Goal: Information Seeking & Learning: Check status

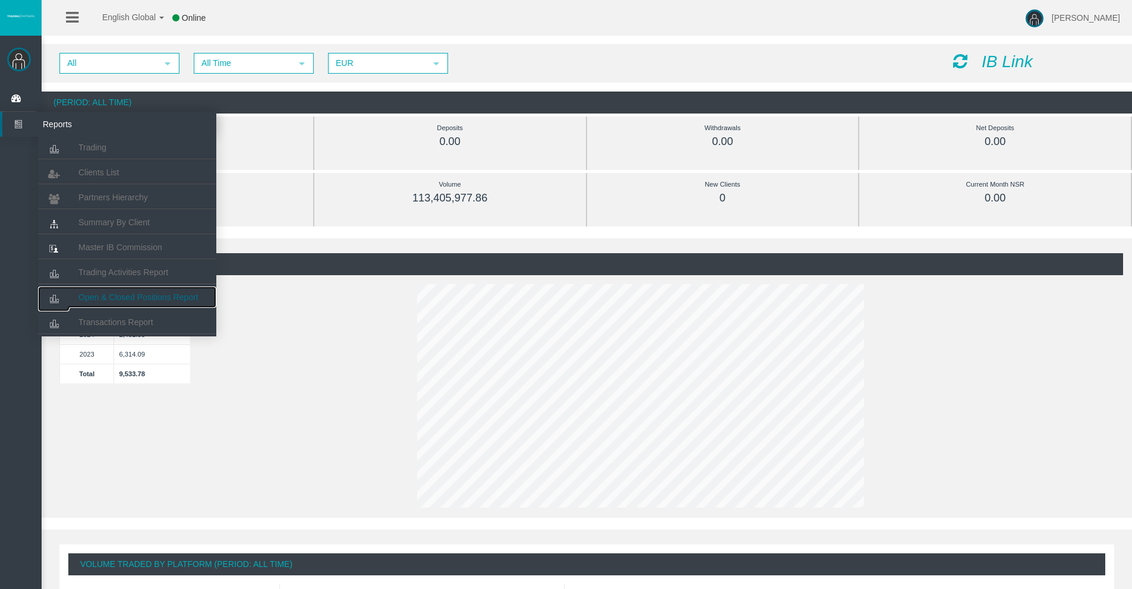
click at [119, 296] on span "Open & Closed Positions Report" at bounding box center [138, 297] width 120 height 10
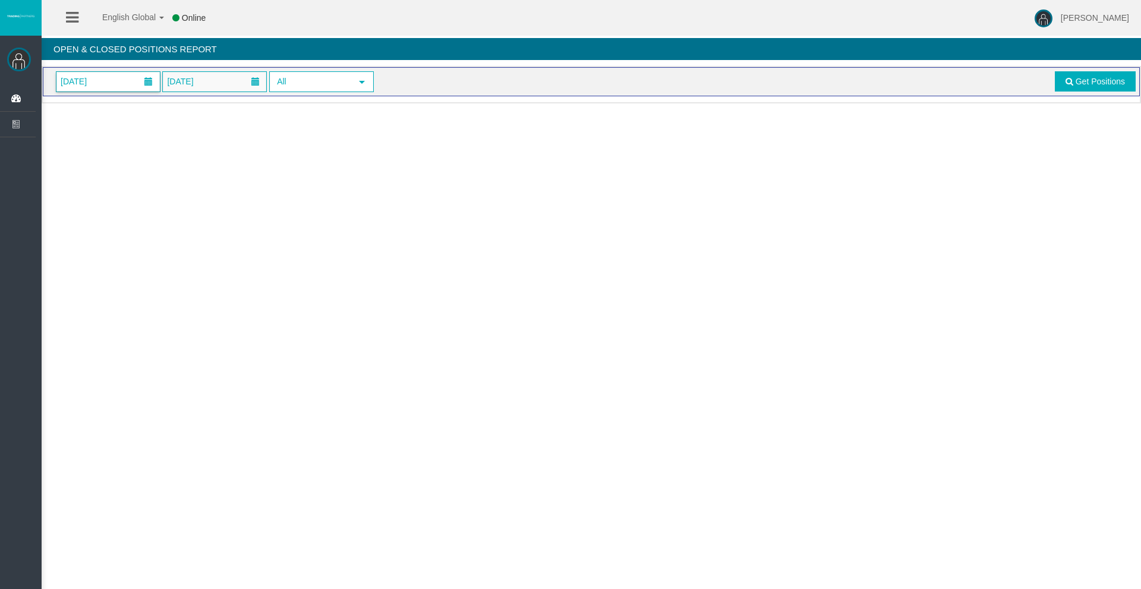
click at [78, 82] on span "[DATE]" at bounding box center [73, 81] width 33 height 17
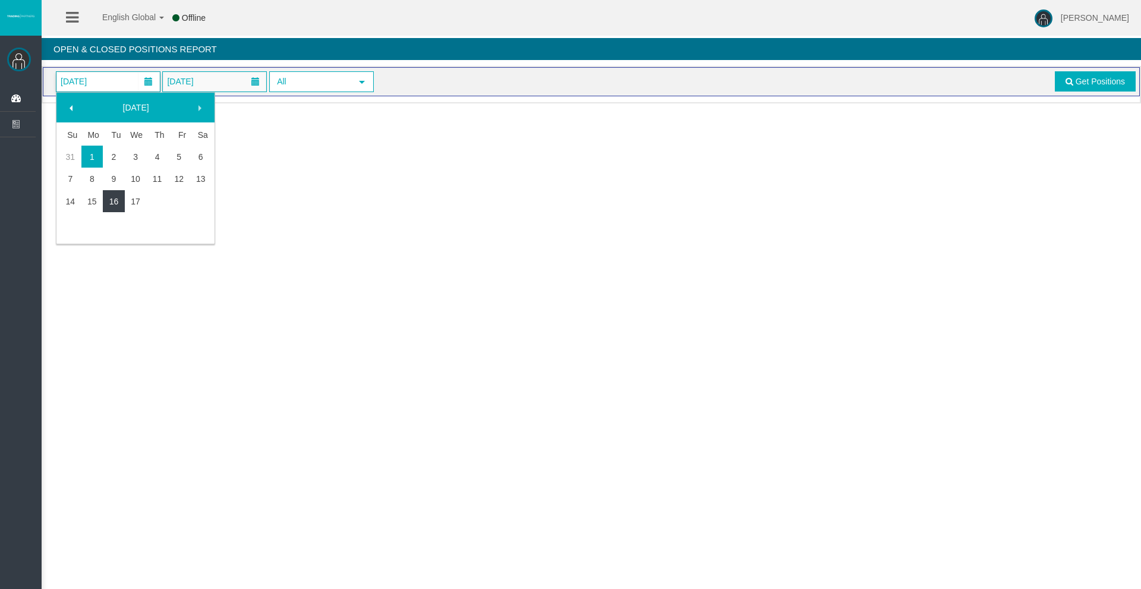
drag, startPoint x: 100, startPoint y: 200, endPoint x: 114, endPoint y: 198, distance: 13.9
click at [114, 198] on tr "14 15 16 17" at bounding box center [135, 201] width 152 height 22
click at [114, 198] on link "16" at bounding box center [114, 201] width 22 height 21
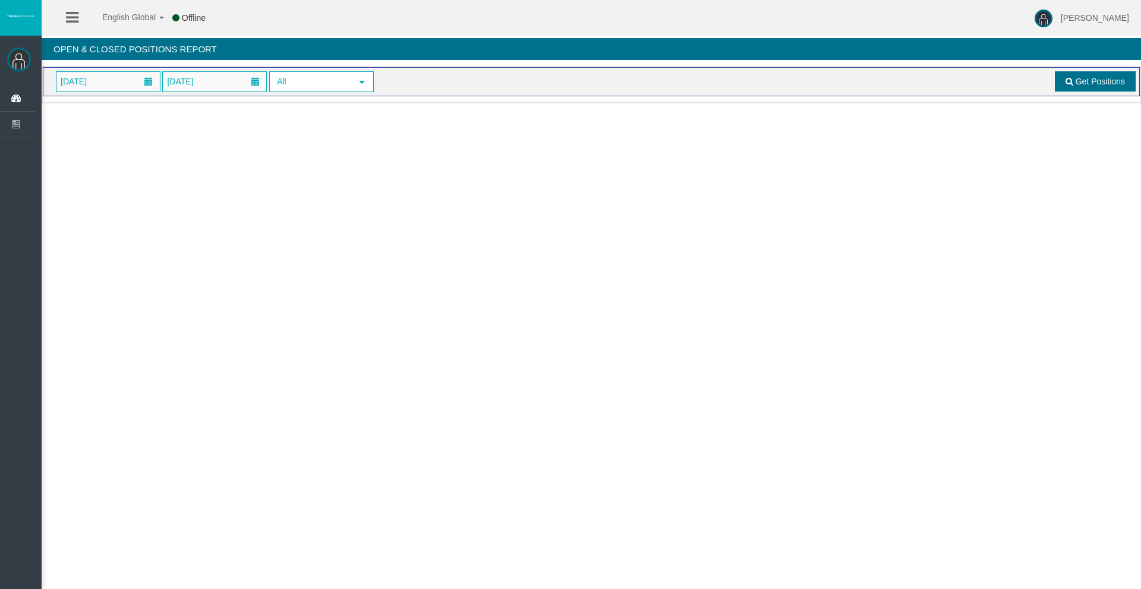
click at [1092, 83] on span "Get Positions" at bounding box center [1099, 82] width 49 height 10
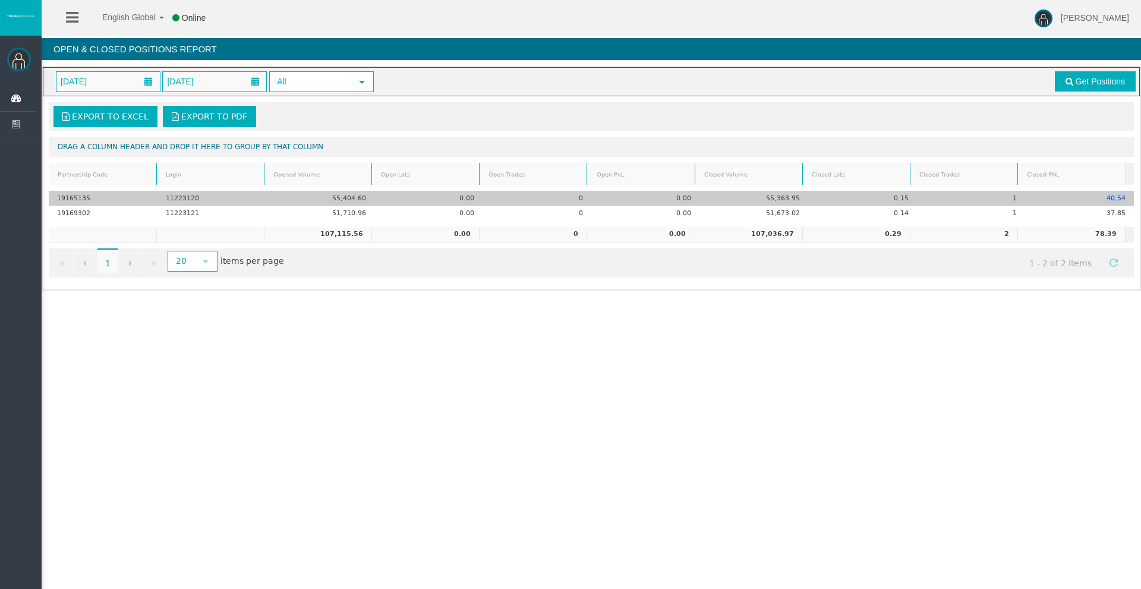
drag, startPoint x: 1097, startPoint y: 197, endPoint x: 1120, endPoint y: 202, distance: 23.6
click at [1120, 202] on td "40.54" at bounding box center [1079, 198] width 109 height 15
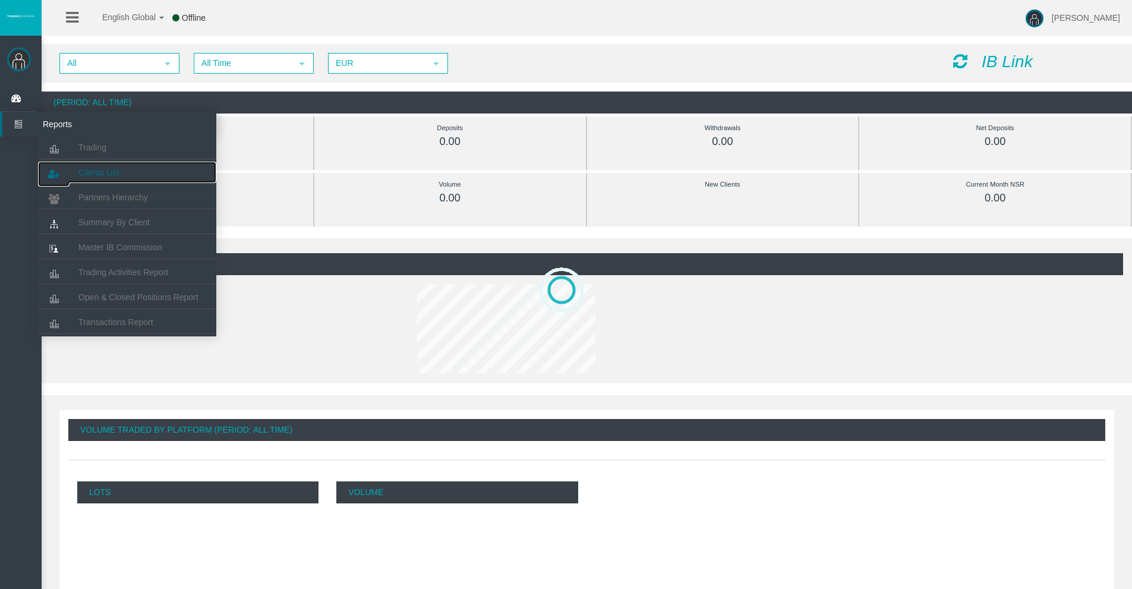
click at [96, 166] on link "Clients List" at bounding box center [127, 172] width 178 height 21
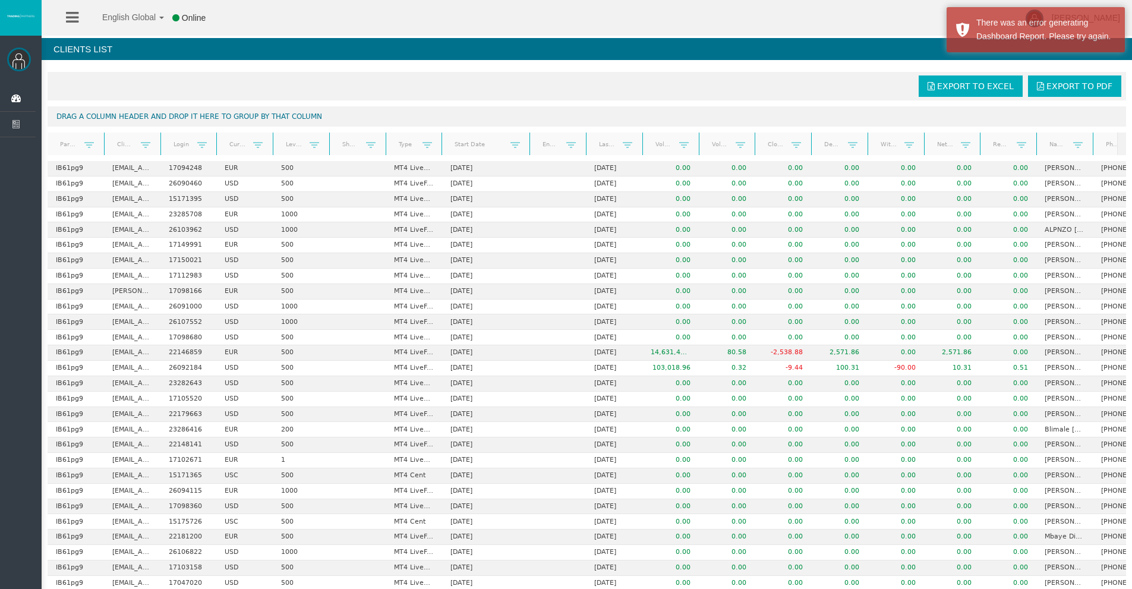
drag, startPoint x: 493, startPoint y: 145, endPoint x: 525, endPoint y: 145, distance: 31.5
click at [527, 145] on div "Partner code Client Login Currency Leverage Short Code Type Start Date End Date…" at bounding box center [583, 143] width 1070 height 23
click at [481, 144] on link "Start Date" at bounding box center [479, 144] width 64 height 16
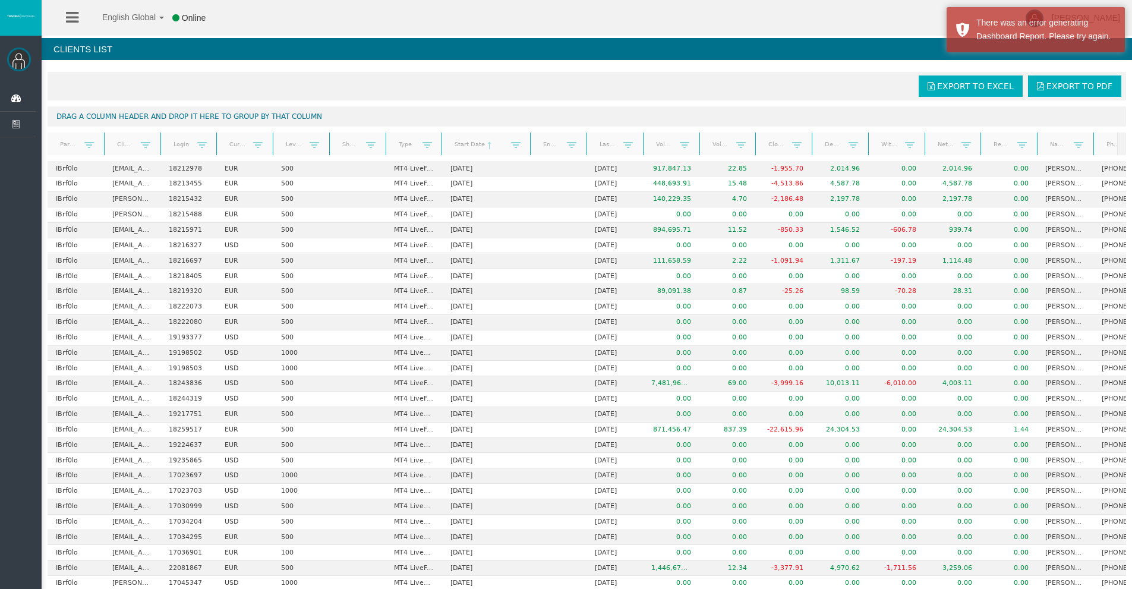
click at [481, 144] on link "Start Date" at bounding box center [479, 144] width 64 height 17
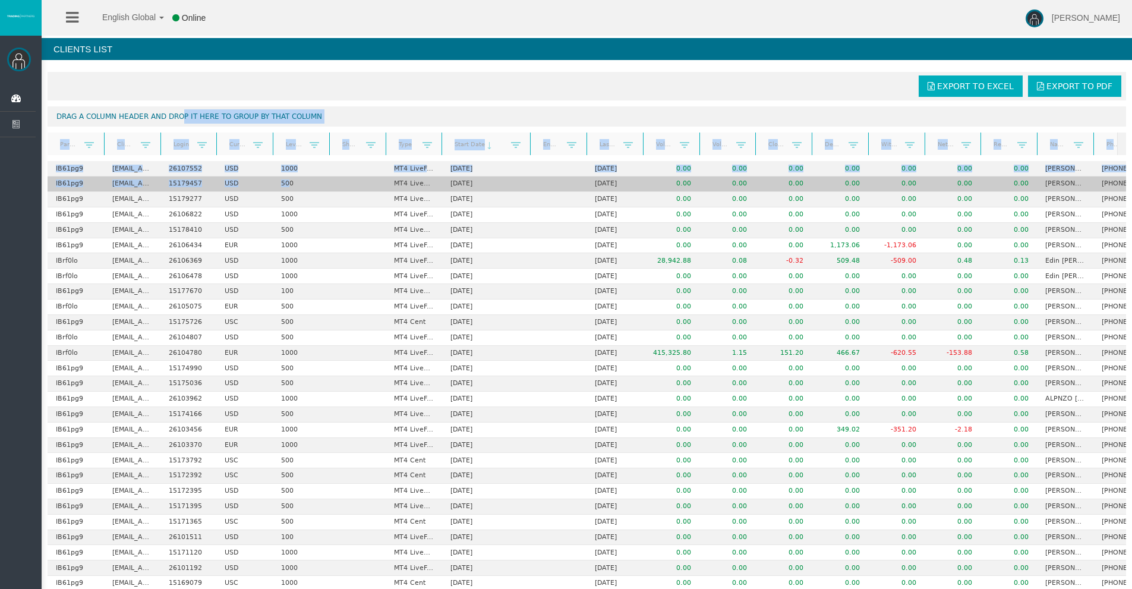
drag, startPoint x: 187, startPoint y: 118, endPoint x: 319, endPoint y: 181, distance: 146.9
click at [291, 184] on div "Export to Excel Export to PDF Drag a column header and drop it here to group by…" at bounding box center [587, 528] width 1090 height 924
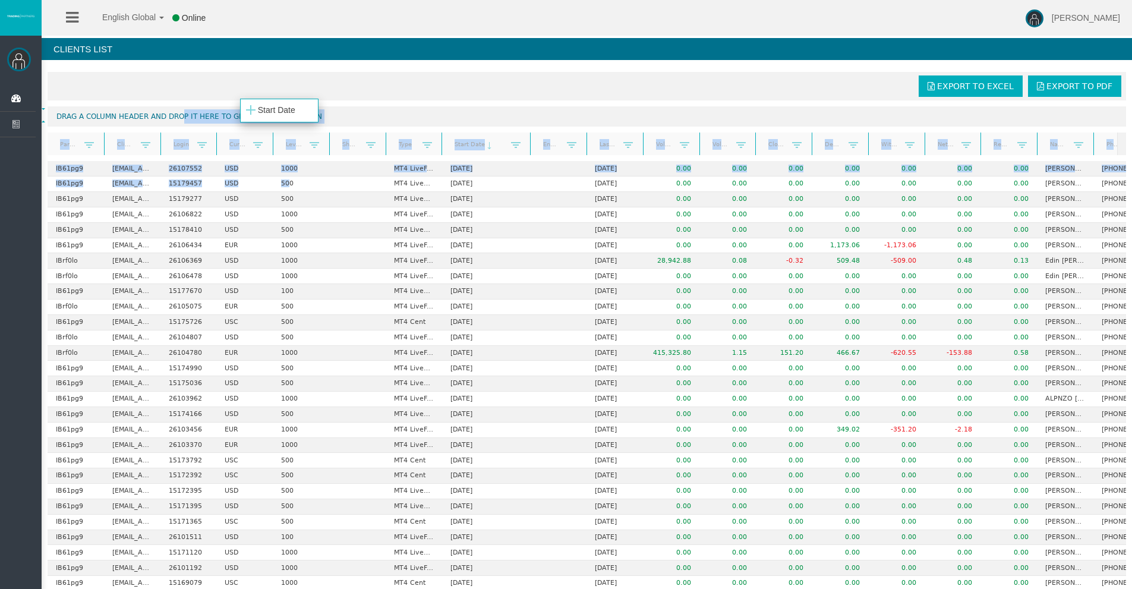
drag, startPoint x: 465, startPoint y: 146, endPoint x: 264, endPoint y: 111, distance: 204.3
click at [264, 111] on body "English Global 简体中文 English Global 日本語 한국어 Online [PERSON_NAME] Help Log Out [P…" at bounding box center [566, 294] width 1132 height 589
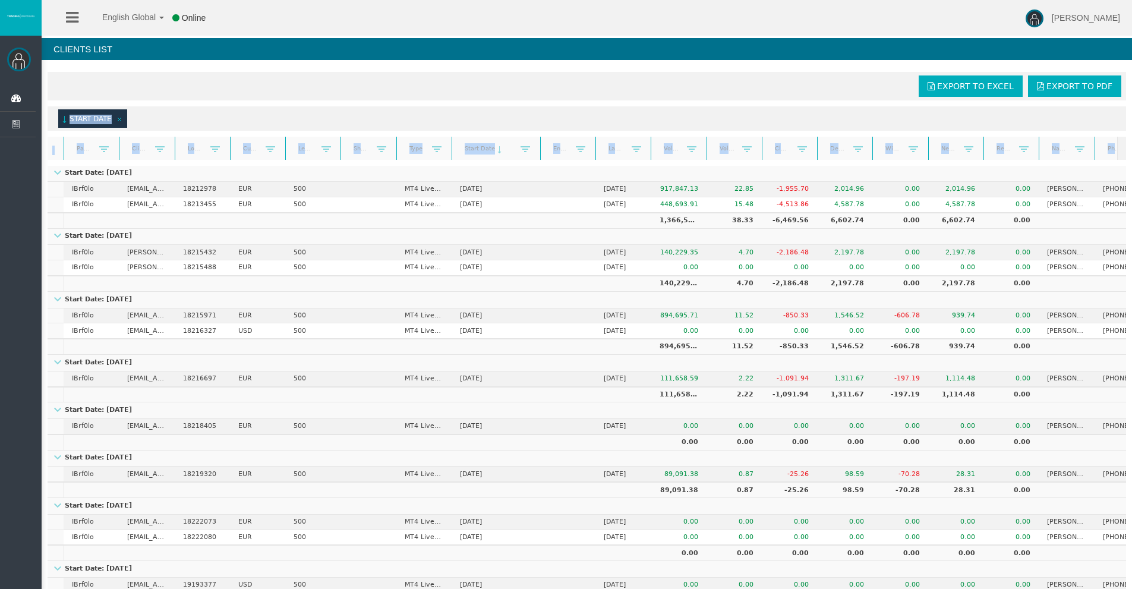
click at [405, 117] on div "(sorted ascending) Start Date" at bounding box center [587, 118] width 1078 height 24
drag, startPoint x: 955, startPoint y: 151, endPoint x: 883, endPoint y: 120, distance: 78.5
click at [875, 115] on body "English Global 简体中文 English Global 日本語 한국어 Offline [PERSON_NAME] Help Log Out […" at bounding box center [566, 294] width 1132 height 589
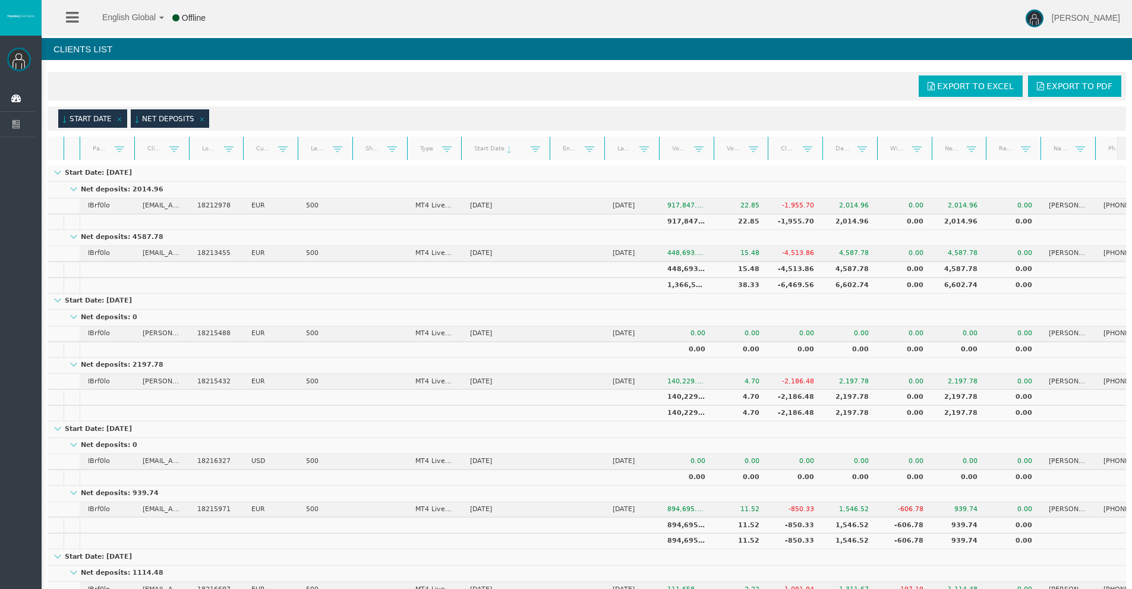
click at [150, 115] on link "(sorted ascending) Net deposits" at bounding box center [164, 120] width 60 height 10
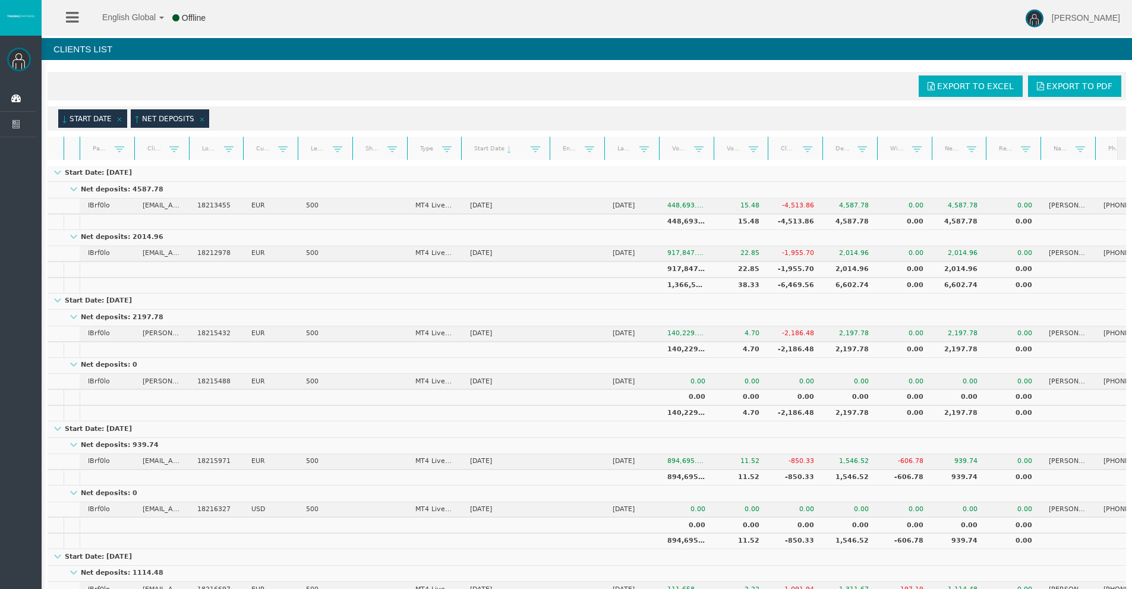
click at [148, 115] on link "(sorted descending) Net deposits" at bounding box center [164, 120] width 60 height 10
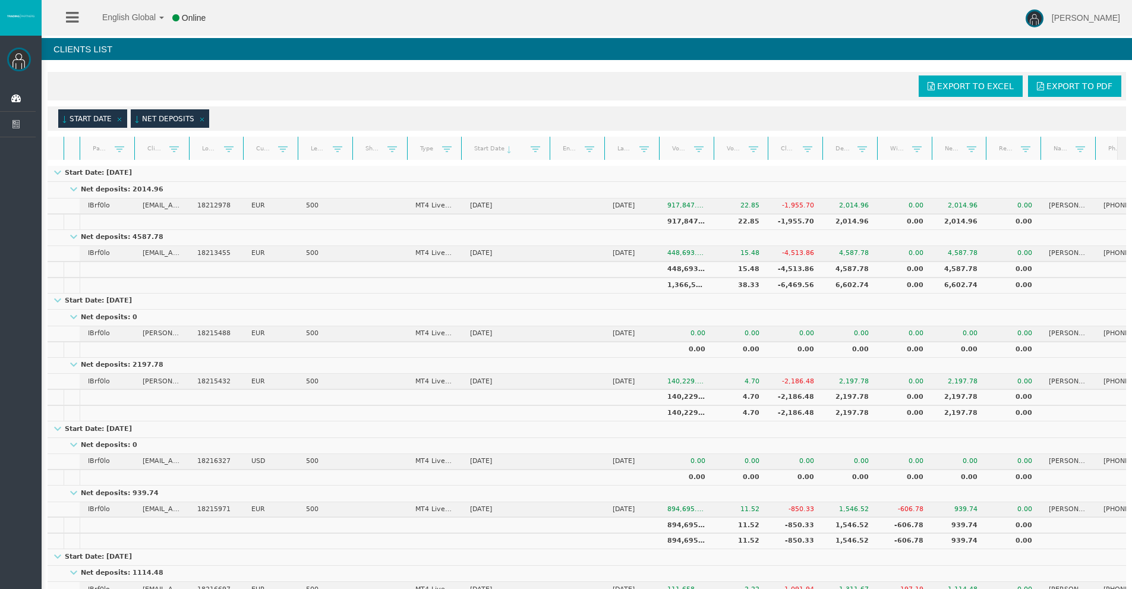
click at [77, 120] on link "(sorted ascending) Start Date" at bounding box center [87, 120] width 50 height 10
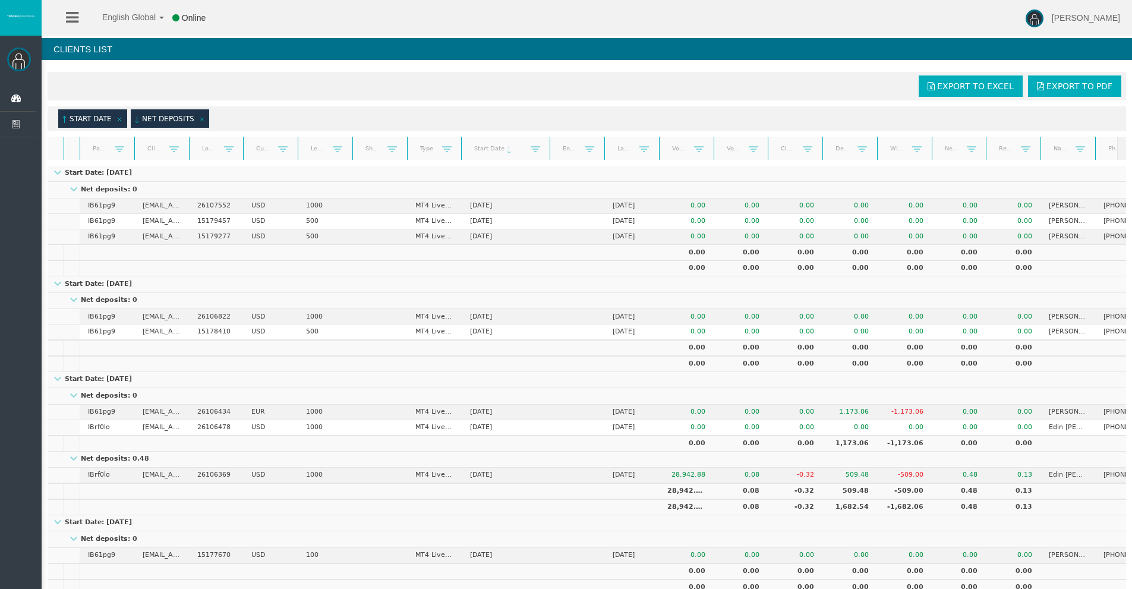
click at [88, 112] on div "(sorted descending) Start Date" at bounding box center [92, 118] width 68 height 18
click at [93, 121] on link "(sorted descending) Start Date" at bounding box center [87, 120] width 50 height 10
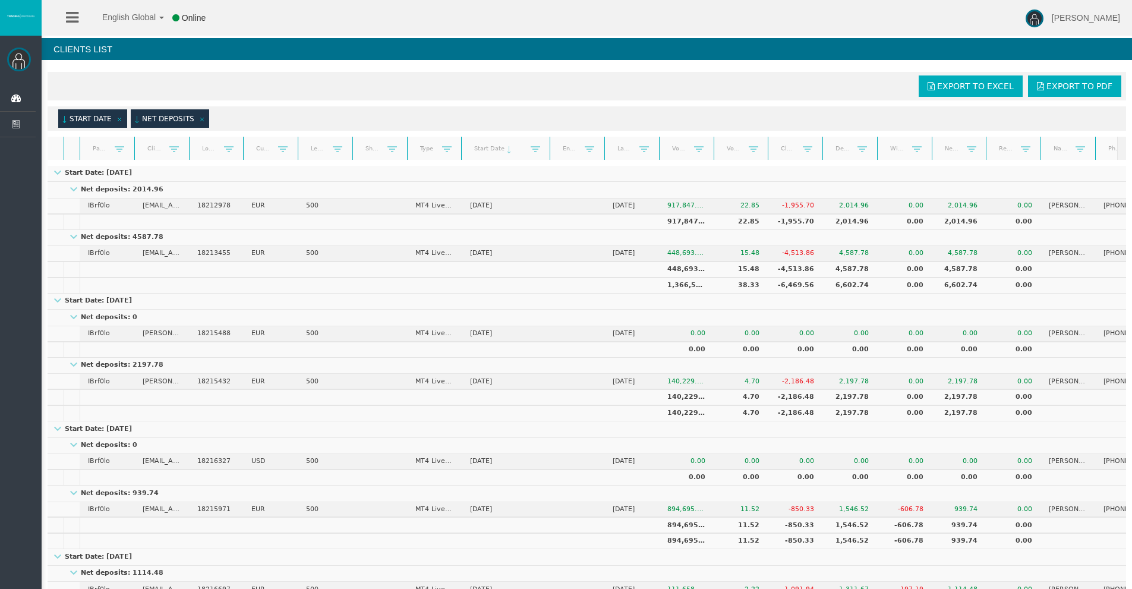
click at [93, 121] on link "(sorted ascending) Start Date" at bounding box center [87, 120] width 50 height 10
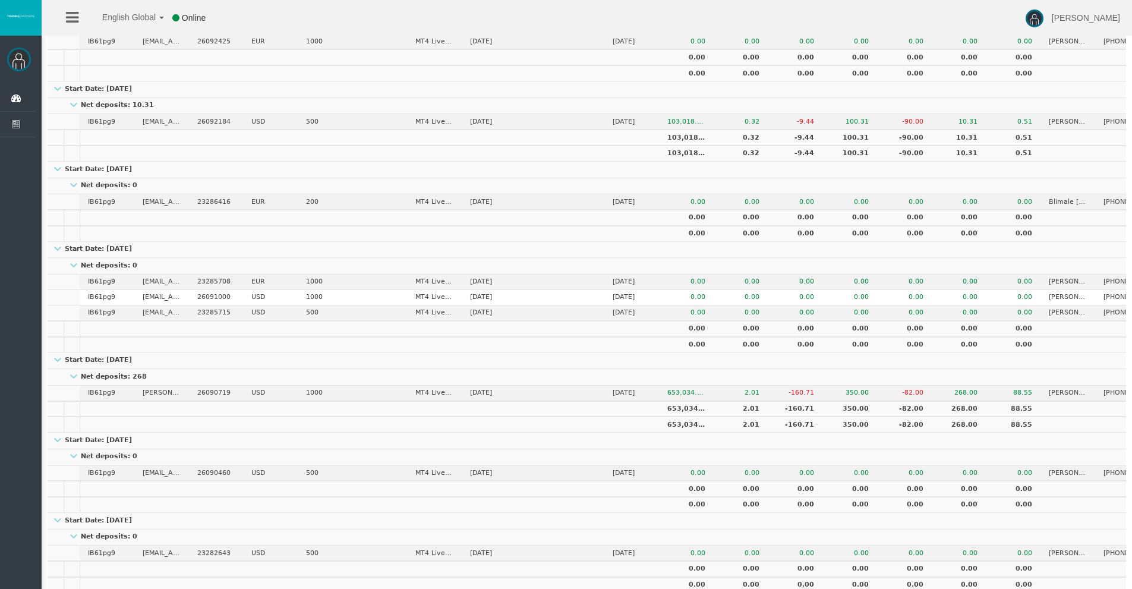
scroll to position [2494, 0]
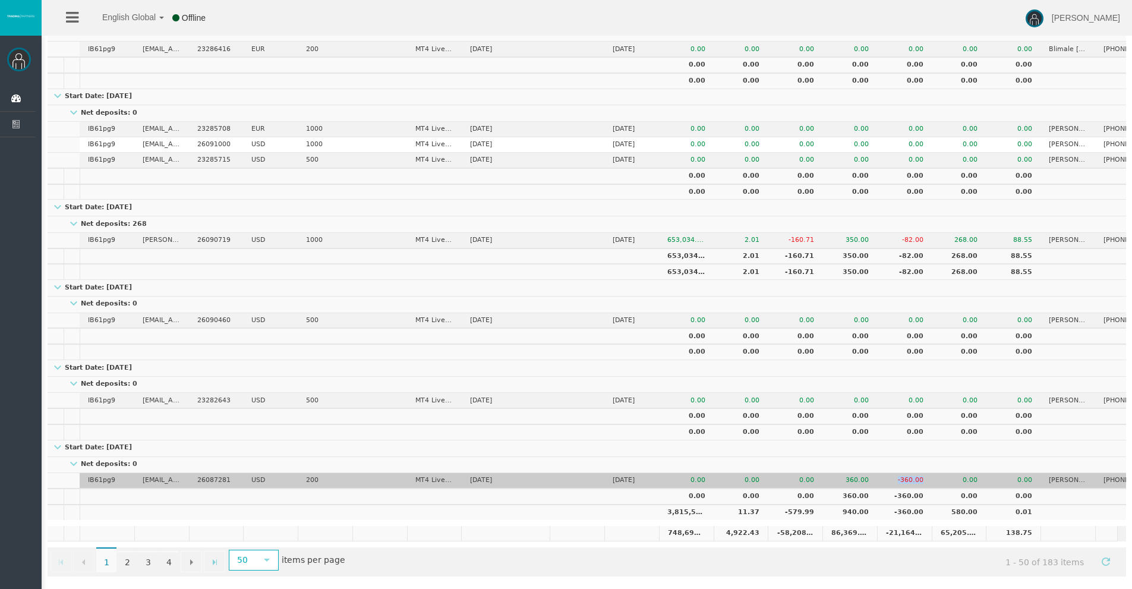
drag, startPoint x: 921, startPoint y: 469, endPoint x: 886, endPoint y: 469, distance: 35.6
click at [886, 473] on td "-360.00" at bounding box center [904, 480] width 55 height 15
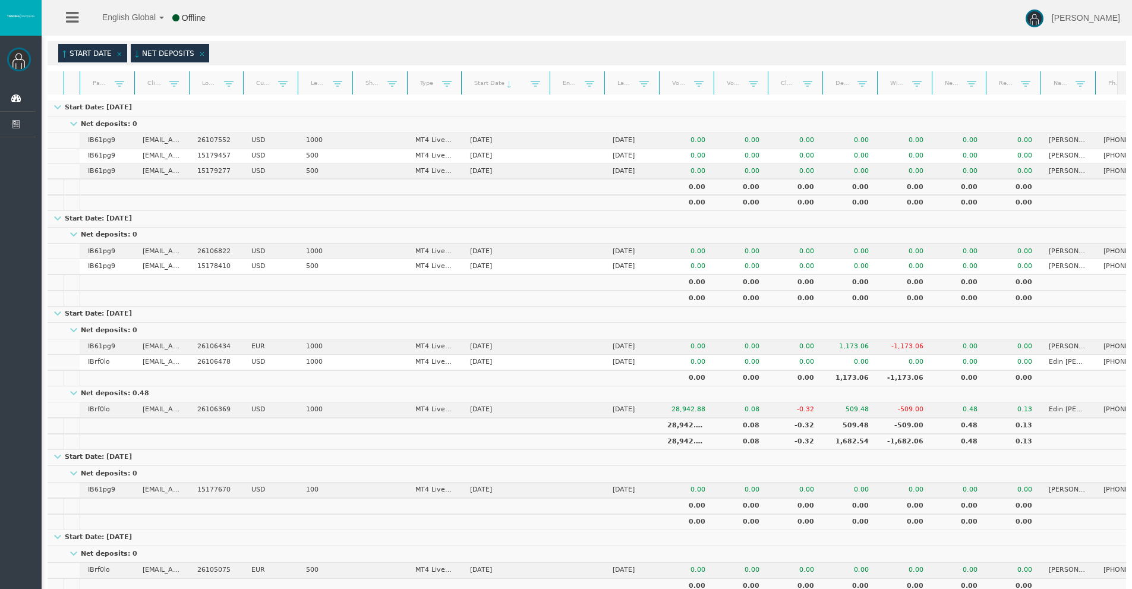
scroll to position [0, 0]
